Goal: Task Accomplishment & Management: Complete application form

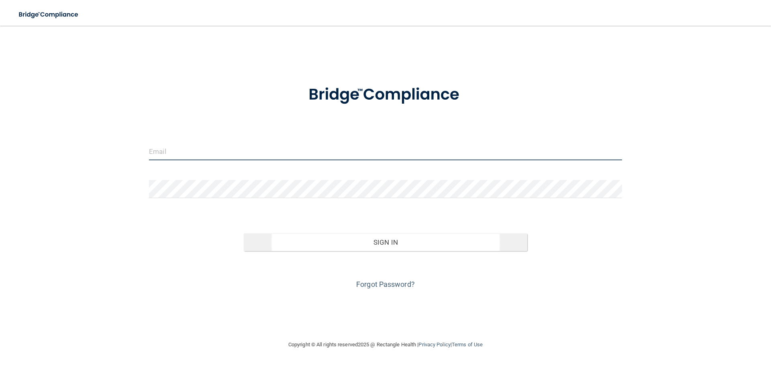
type input "[EMAIL_ADDRESS][DOMAIN_NAME]"
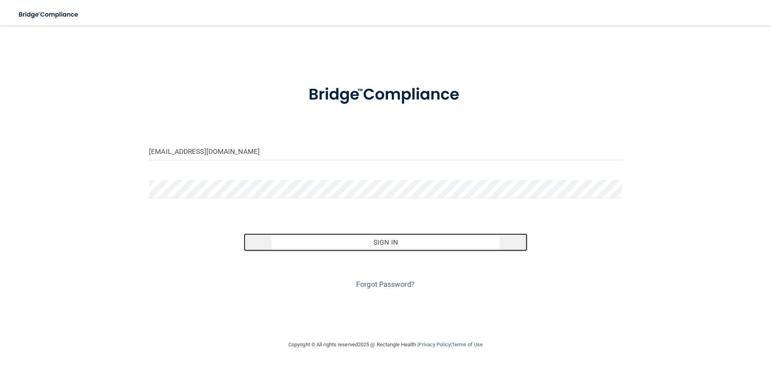
click at [408, 249] on button "Sign In" at bounding box center [386, 242] width 284 height 18
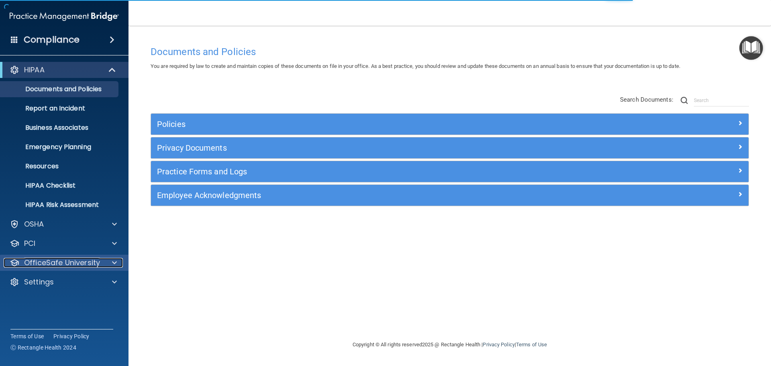
click at [113, 267] on span at bounding box center [114, 263] width 5 height 10
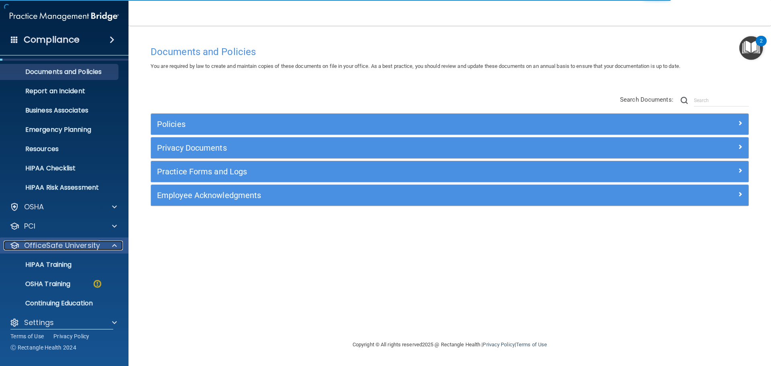
scroll to position [25, 0]
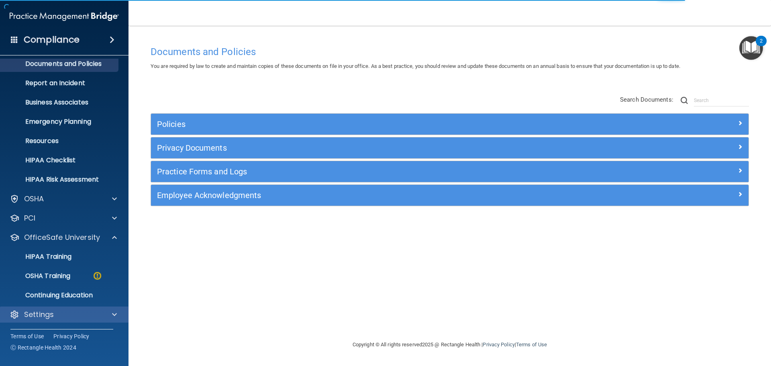
click at [94, 322] on div "Settings" at bounding box center [64, 314] width 129 height 16
click at [109, 317] on div at bounding box center [113, 315] width 20 height 10
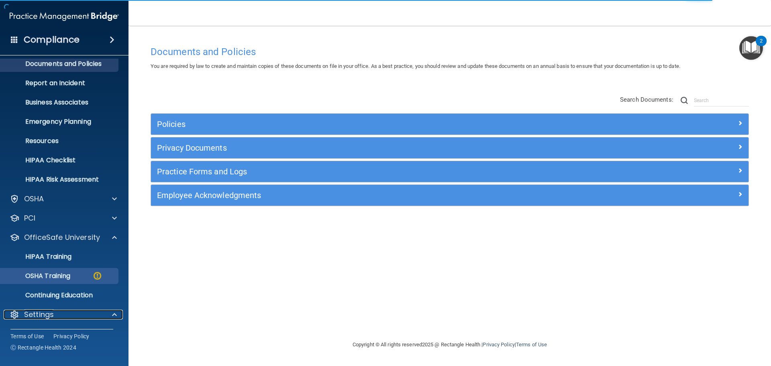
scroll to position [100, 0]
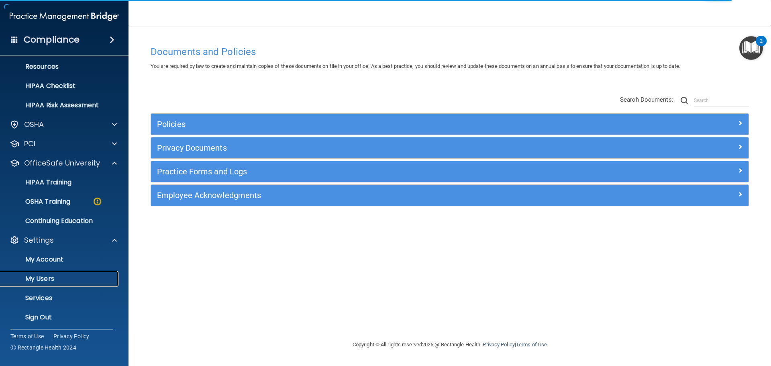
click at [41, 277] on p "My Users" at bounding box center [60, 279] width 110 height 8
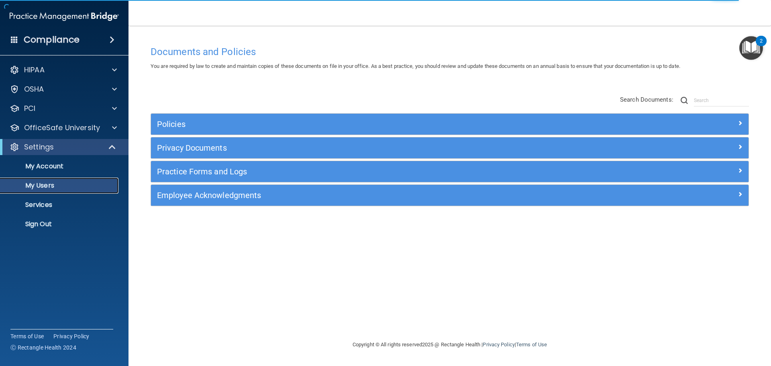
select select "20"
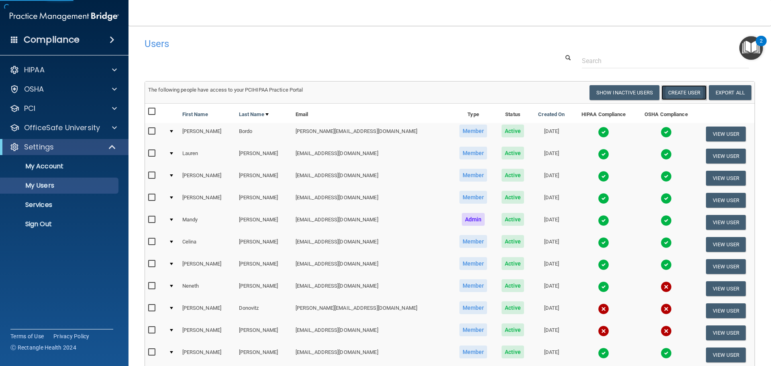
click at [661, 90] on button "Create User" at bounding box center [683, 92] width 45 height 15
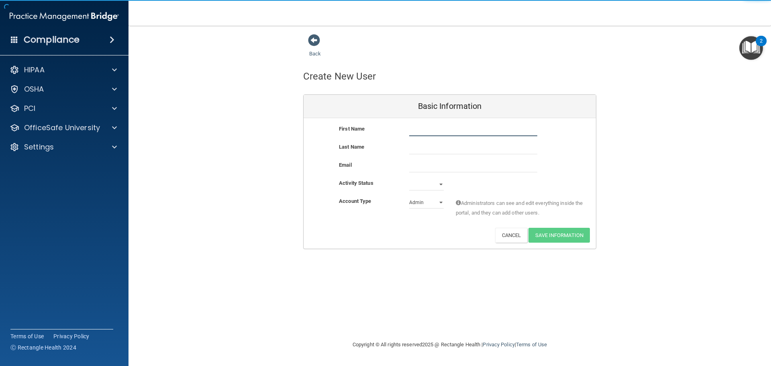
click at [415, 130] on input "text" at bounding box center [473, 130] width 128 height 12
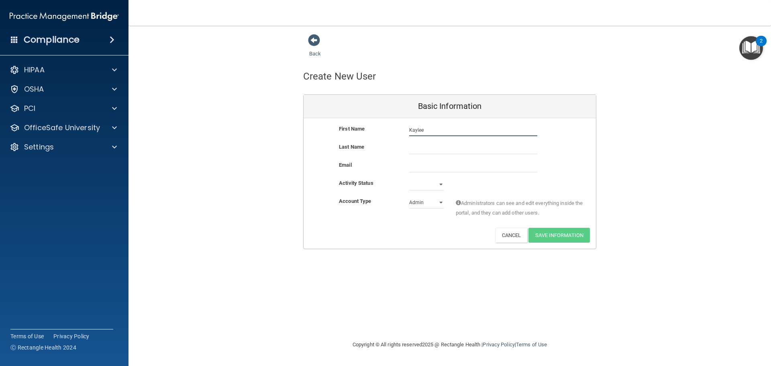
type input "Kaylee"
type input "[PERSON_NAME]"
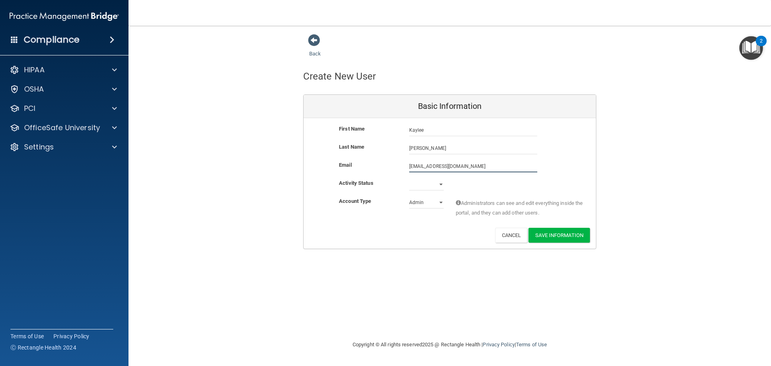
type input "[EMAIL_ADDRESS][DOMAIN_NAME]"
click at [428, 186] on select "Active Inactive" at bounding box center [426, 186] width 35 height 12
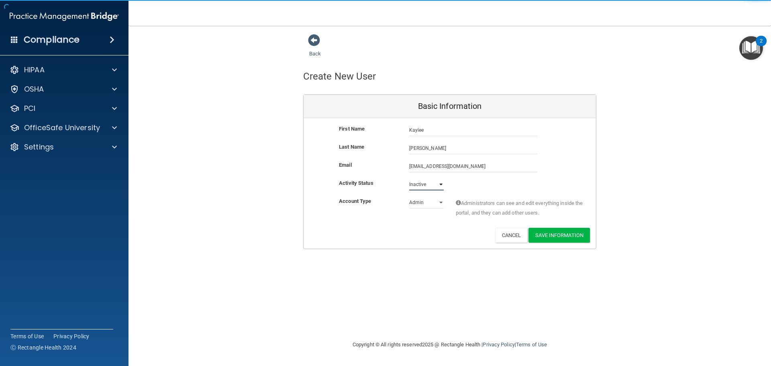
click at [409, 178] on select "Active Inactive" at bounding box center [426, 184] width 35 height 12
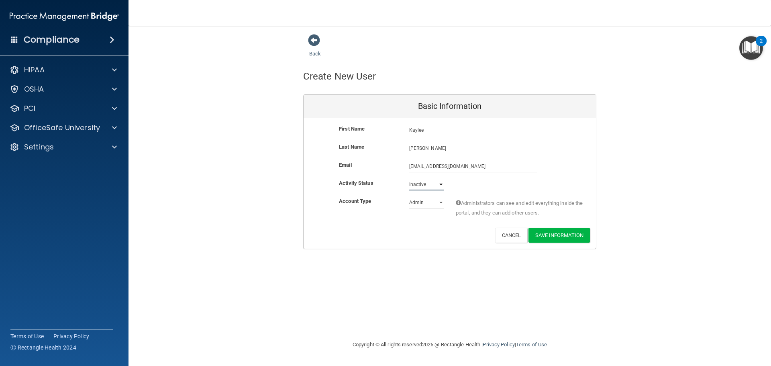
click at [431, 183] on select "Active Inactive" at bounding box center [426, 184] width 35 height 12
select select "active"
click at [409, 178] on select "Active Inactive" at bounding box center [426, 184] width 35 height 12
drag, startPoint x: 425, startPoint y: 201, endPoint x: 424, endPoint y: 206, distance: 5.0
click at [425, 201] on select "Admin Member" at bounding box center [426, 202] width 35 height 12
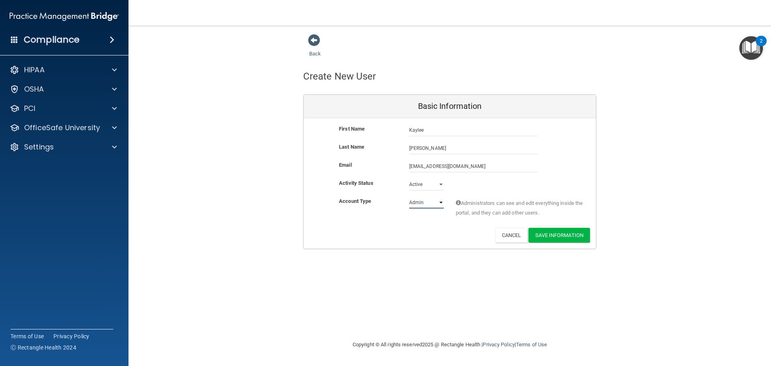
select select "practice_member"
click at [409, 196] on select "Admin Member" at bounding box center [426, 202] width 35 height 12
click at [571, 230] on button "Save Information" at bounding box center [558, 235] width 61 height 15
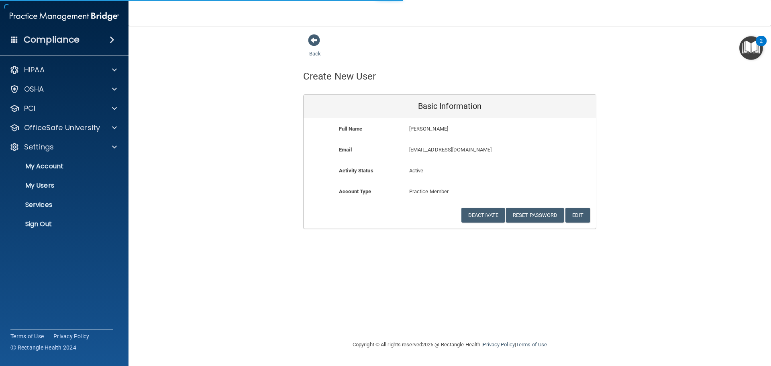
select select "20"
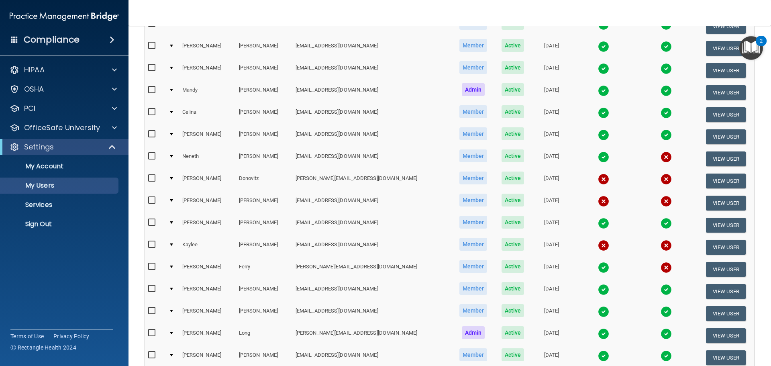
scroll to position [201, 0]
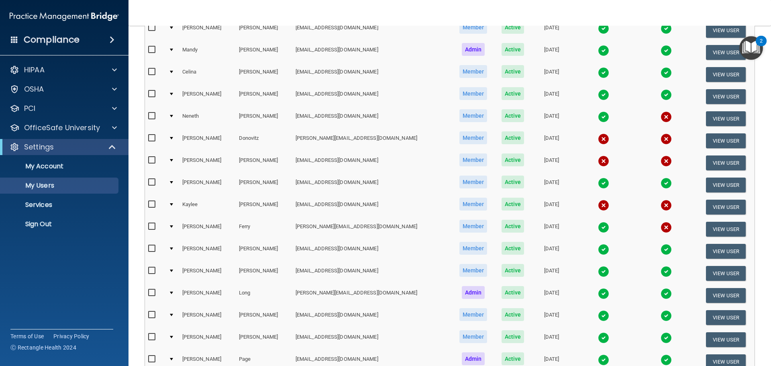
click at [154, 202] on input "checkbox" at bounding box center [152, 204] width 9 height 6
checkbox input "true"
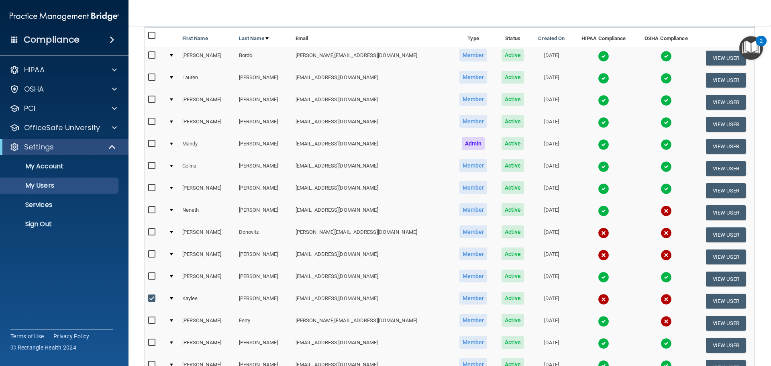
scroll to position [0, 0]
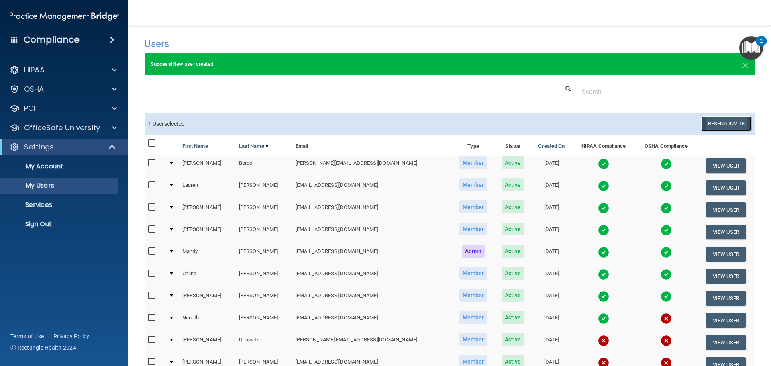
click at [702, 126] on button "Resend Invite" at bounding box center [726, 123] width 50 height 15
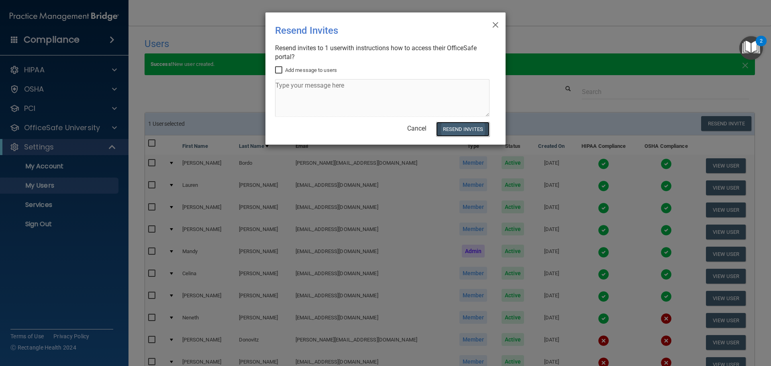
click at [469, 128] on button "Resend Invites" at bounding box center [462, 129] width 53 height 15
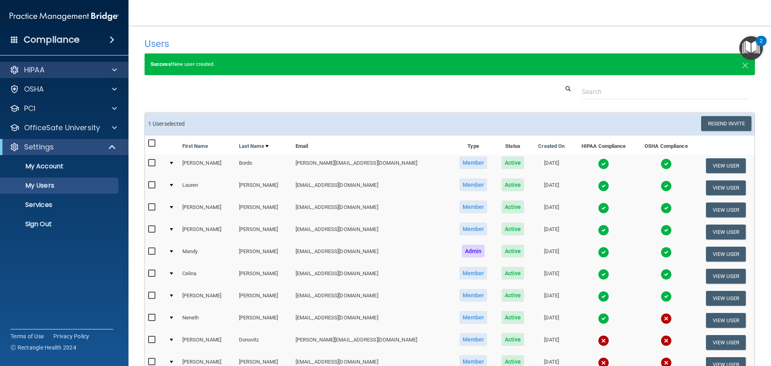
click at [47, 76] on div "HIPAA" at bounding box center [64, 70] width 129 height 16
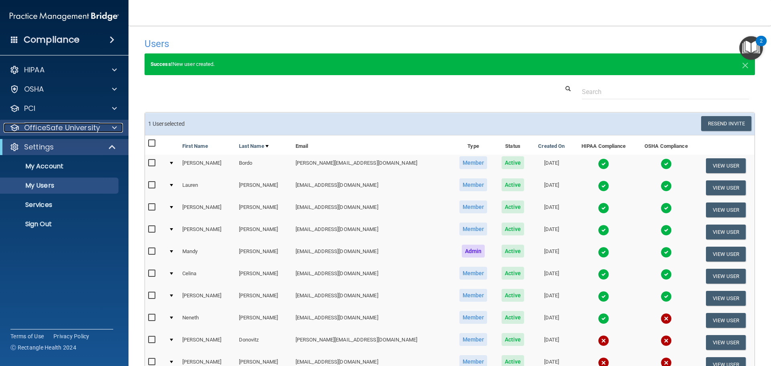
click at [109, 128] on div at bounding box center [113, 128] width 20 height 10
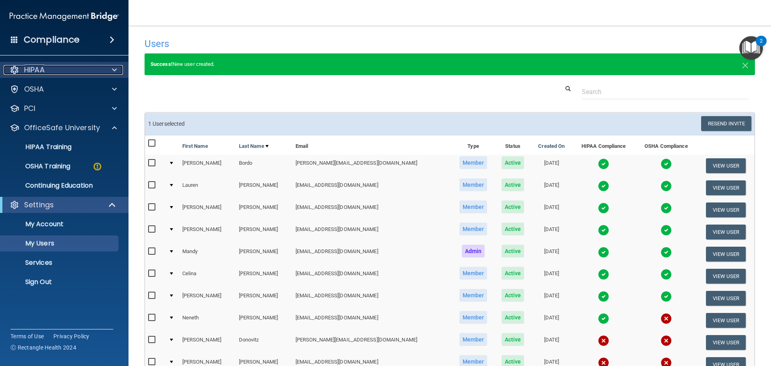
click at [111, 66] on div at bounding box center [113, 70] width 20 height 10
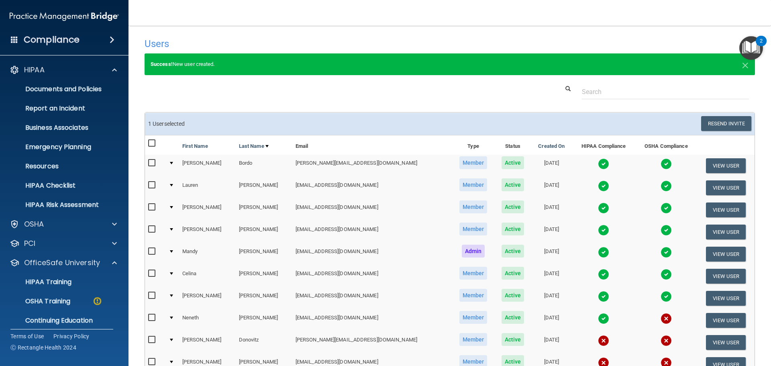
click at [92, 59] on div "HIPAA Documents and Policies Report an Incident Business Associates Emergency P…" at bounding box center [64, 245] width 129 height 373
click at [107, 69] on div at bounding box center [113, 70] width 20 height 10
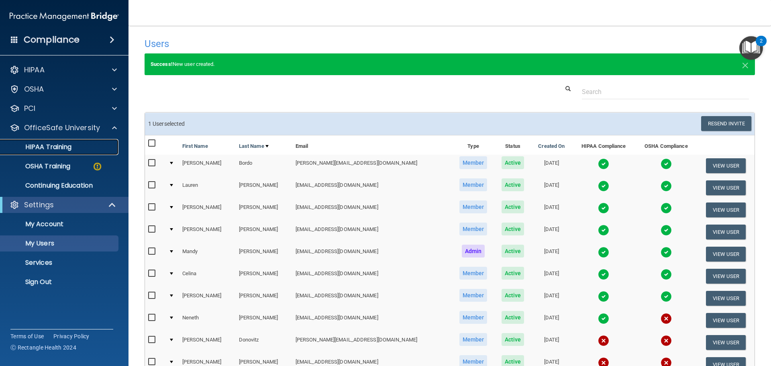
click at [65, 145] on p "HIPAA Training" at bounding box center [38, 147] width 66 height 8
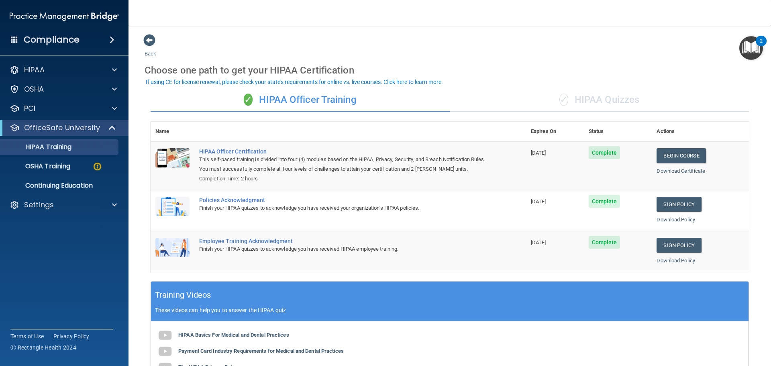
click at [609, 94] on div "✓ HIPAA Quizzes" at bounding box center [599, 100] width 299 height 24
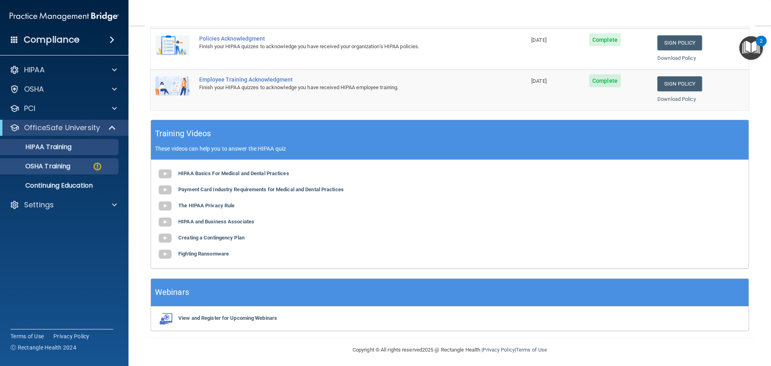
scroll to position [239, 0]
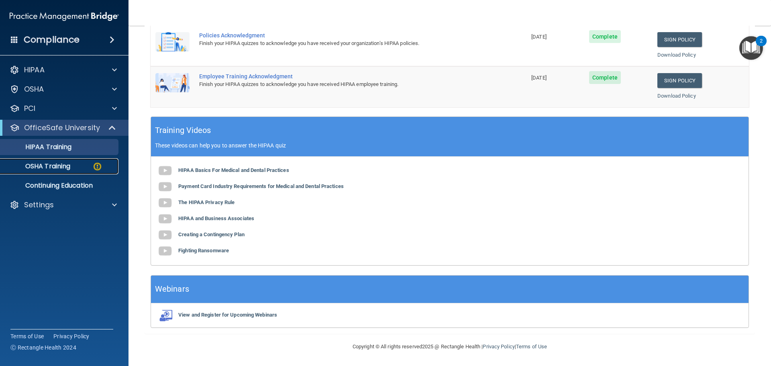
click at [69, 168] on p "OSHA Training" at bounding box center [37, 166] width 65 height 8
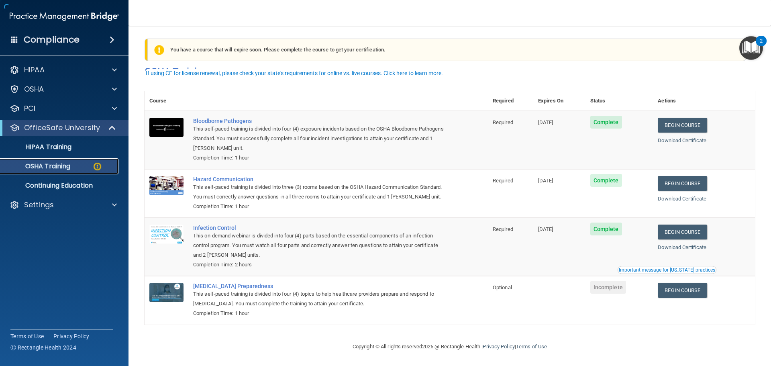
scroll to position [13, 0]
